Goal: Task Accomplishment & Management: Manage account settings

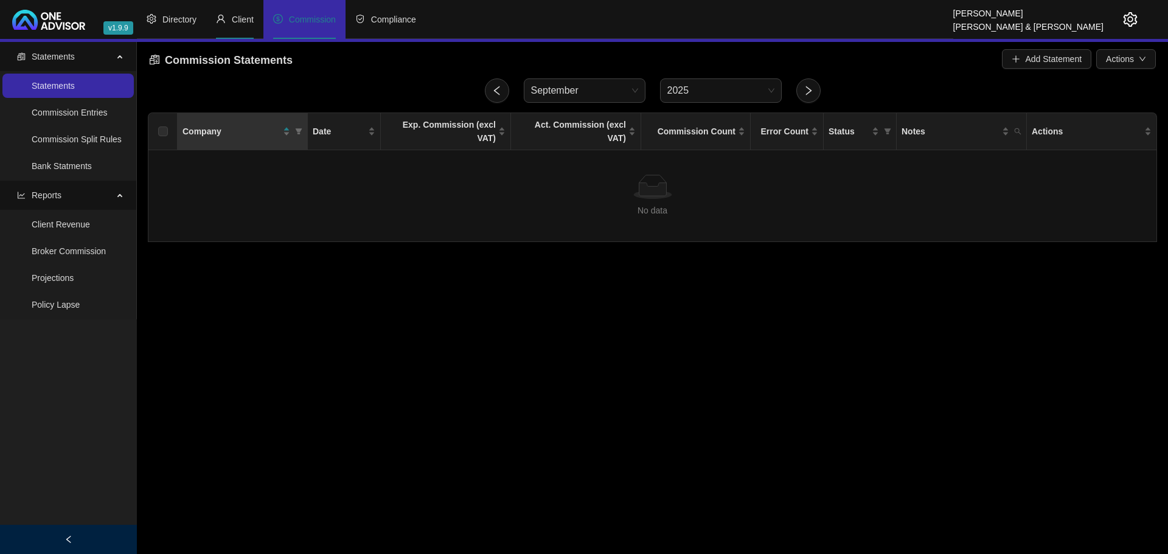
click at [245, 15] on span "Client" at bounding box center [243, 20] width 22 height 10
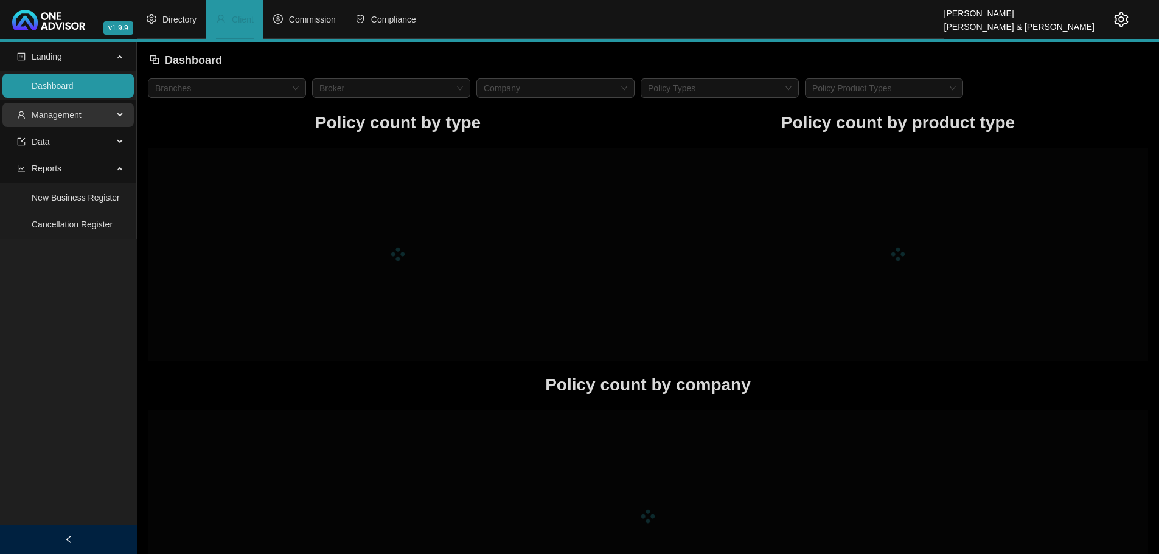
click at [93, 114] on span "Management" at bounding box center [65, 115] width 96 height 24
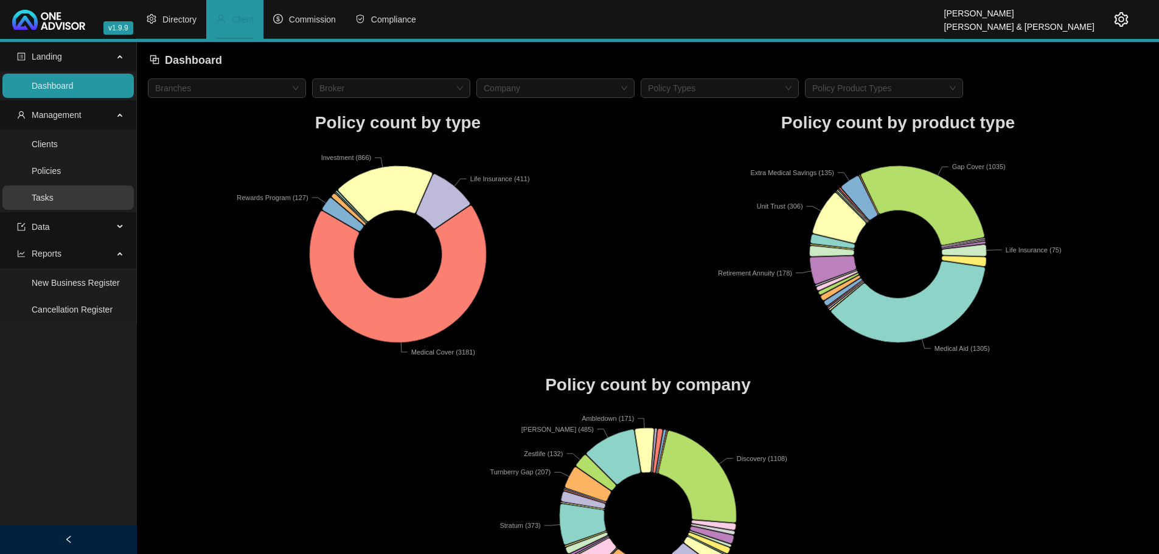
click at [54, 194] on link "Tasks" at bounding box center [43, 198] width 22 height 10
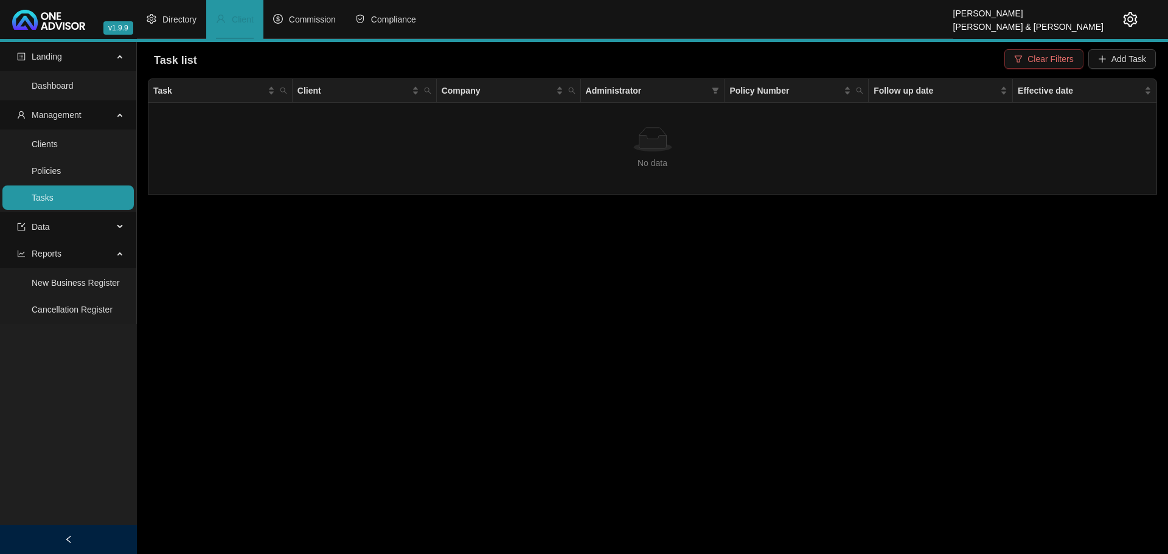
click at [1046, 58] on span "Clear Filters" at bounding box center [1051, 58] width 46 height 13
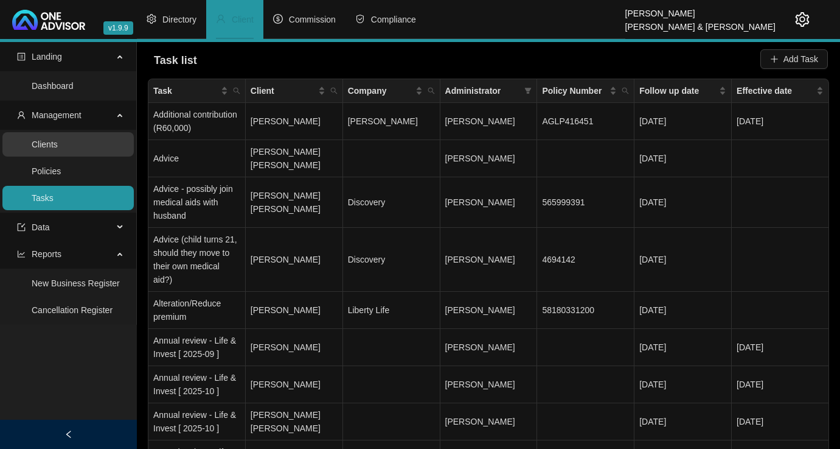
click at [43, 139] on link "Clients" at bounding box center [45, 144] width 26 height 10
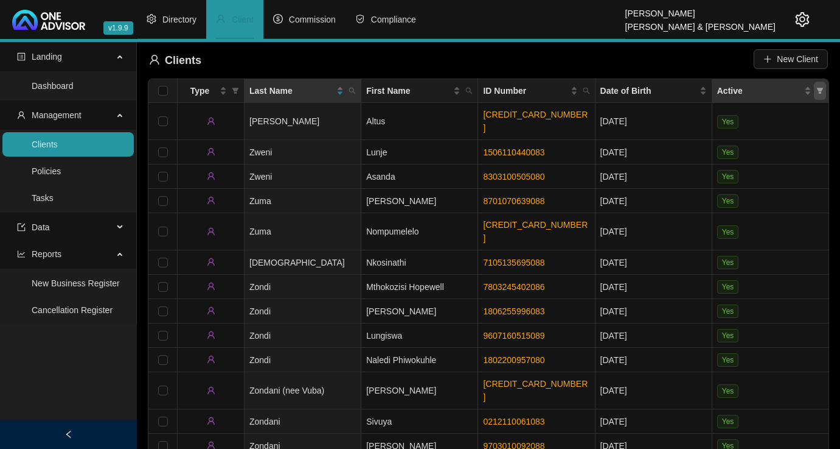
click at [820, 91] on icon "filter" at bounding box center [820, 91] width 7 height 6
click at [769, 116] on input "checkbox" at bounding box center [768, 115] width 10 height 10
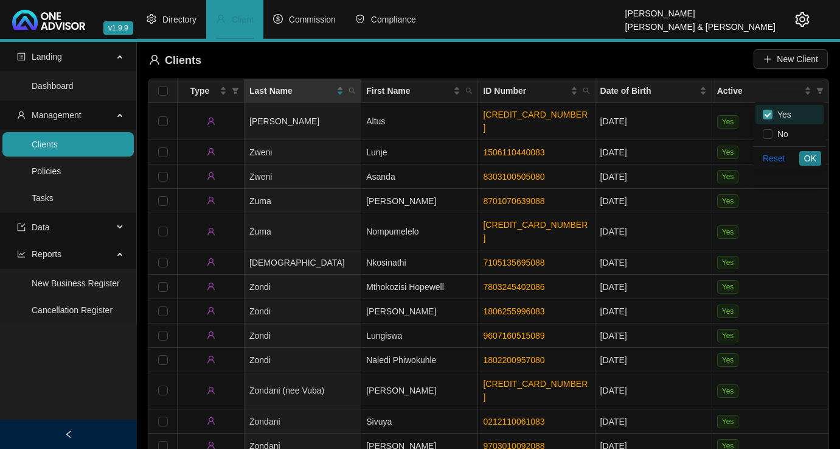
click at [770, 114] on input "checkbox" at bounding box center [768, 115] width 10 height 10
checkbox input "false"
click at [769, 133] on input "checkbox" at bounding box center [768, 134] width 10 height 10
checkbox input "true"
click at [808, 158] on span "OK" at bounding box center [811, 158] width 12 height 13
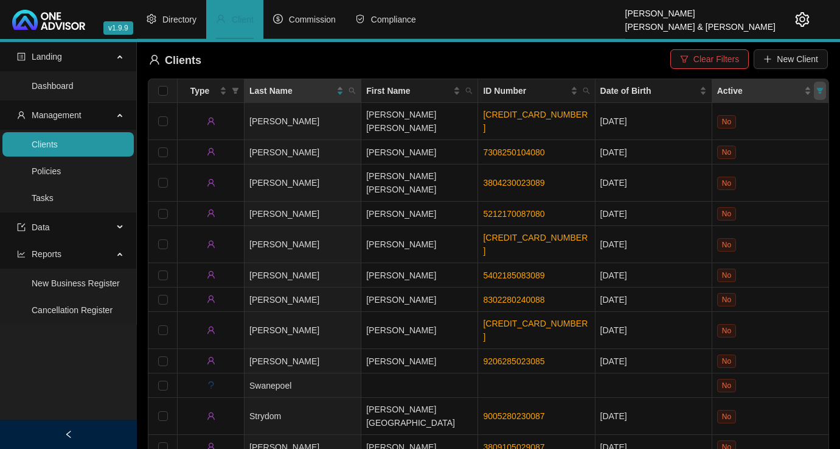
click at [820, 89] on icon "filter" at bounding box center [820, 91] width 7 height 6
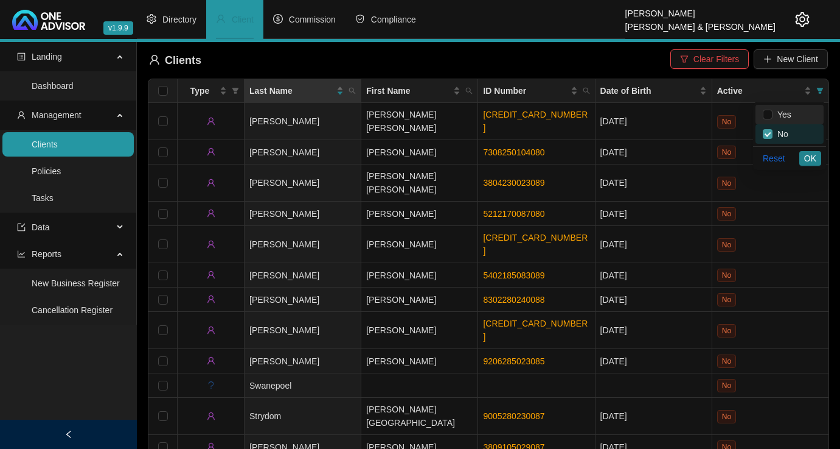
drag, startPoint x: 769, startPoint y: 112, endPoint x: 770, endPoint y: 138, distance: 26.2
click at [770, 114] on input "checkbox" at bounding box center [768, 115] width 10 height 10
checkbox input "true"
click at [769, 133] on input "checkbox" at bounding box center [768, 134] width 10 height 10
checkbox input "false"
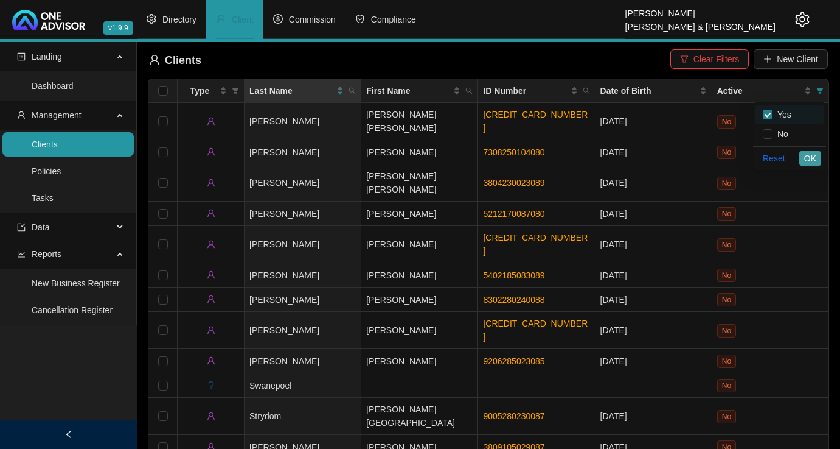
click at [816, 156] on span "OK" at bounding box center [811, 158] width 12 height 13
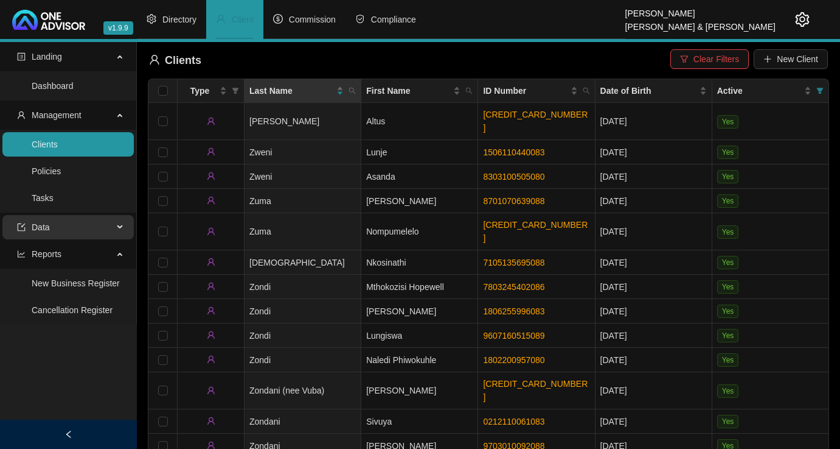
click at [73, 219] on span "Data" at bounding box center [65, 227] width 96 height 24
